Goal: Find specific page/section: Find specific page/section

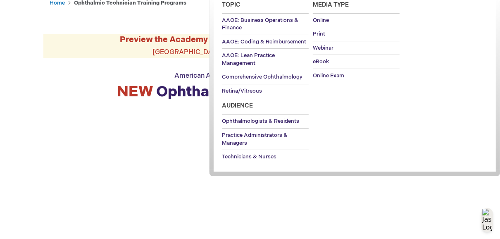
scroll to position [89, 0]
click at [235, 137] on link "Practice Administrators & Managers" at bounding box center [265, 138] width 87 height 21
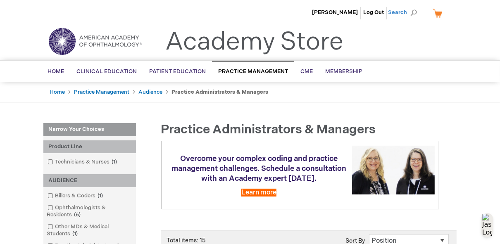
click at [409, 11] on span "Search" at bounding box center [403, 12] width 31 height 17
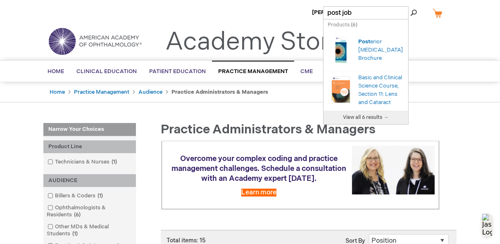
type input "post job"
click at [410, 6] on button "Search" at bounding box center [413, 12] width 7 height 13
